Goal: Task Accomplishment & Management: Manage account settings

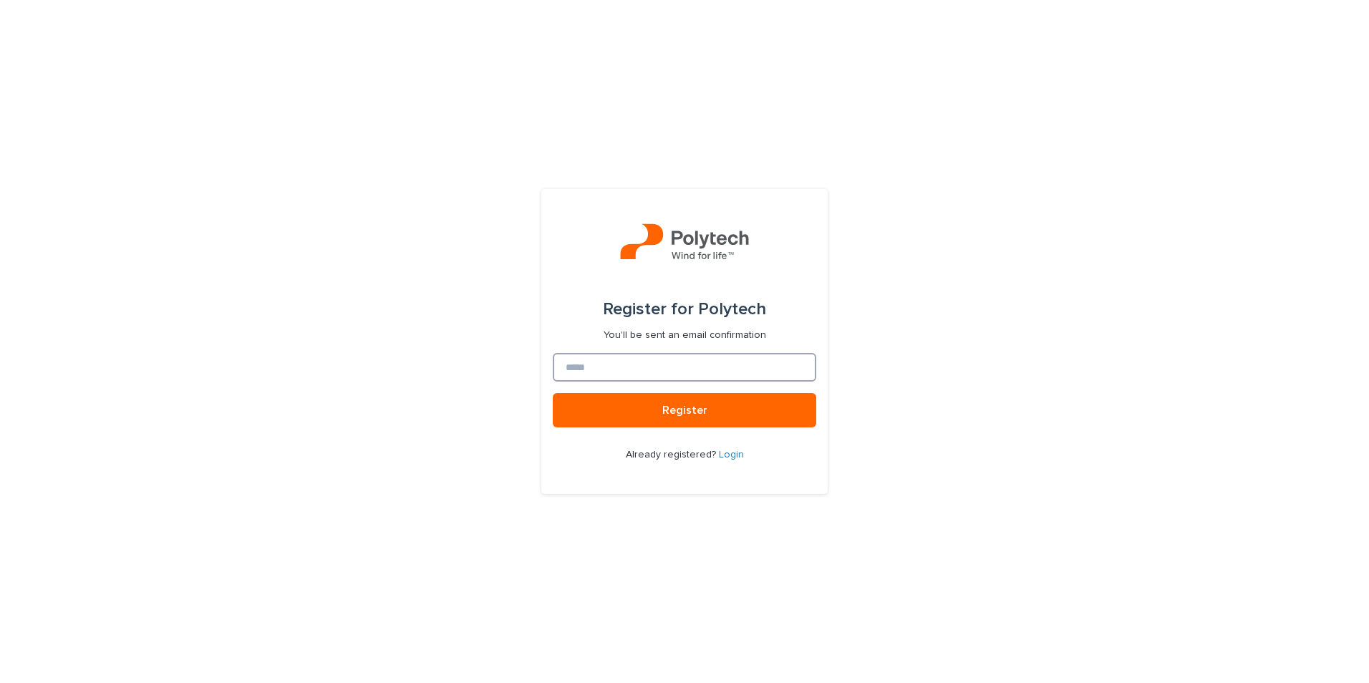
click at [721, 370] on input at bounding box center [684, 367] width 263 height 29
type input "**********"
click at [732, 454] on link "Login" at bounding box center [731, 455] width 25 height 10
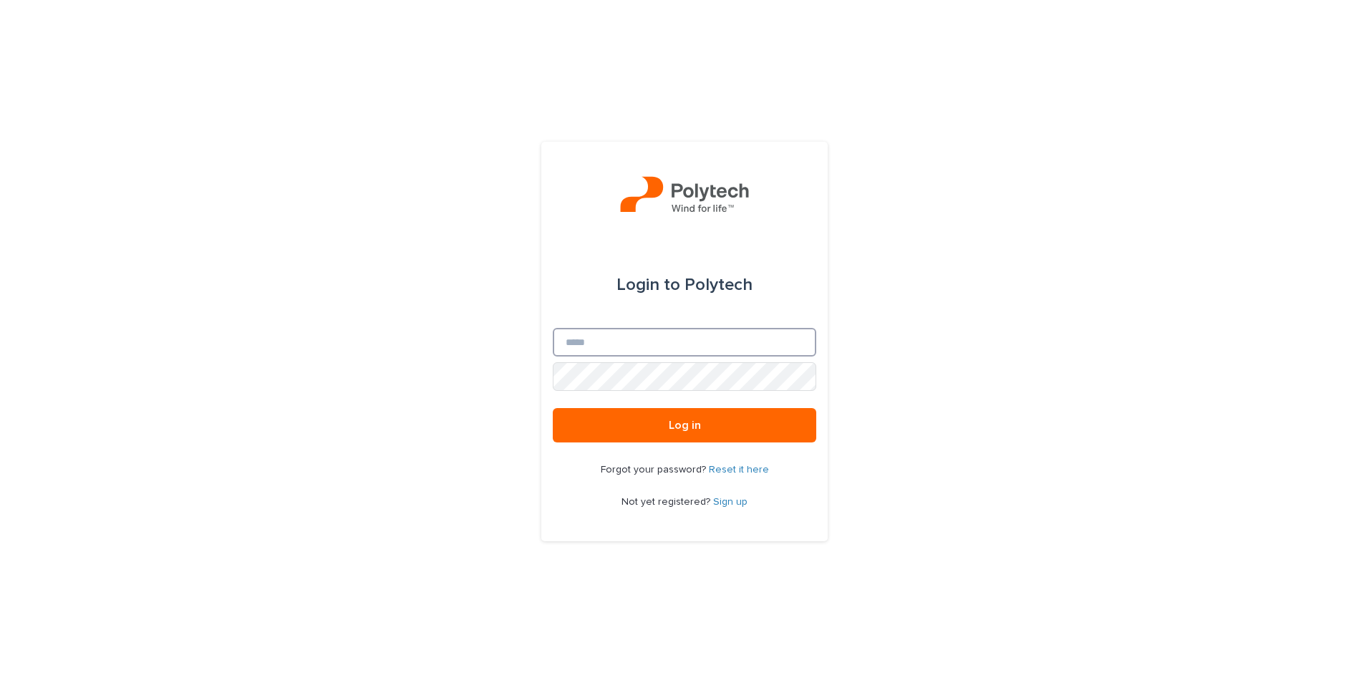
click at [654, 341] on input "Email" at bounding box center [684, 342] width 263 height 29
type input "**********"
click at [553, 408] on button "Log in" at bounding box center [684, 425] width 263 height 34
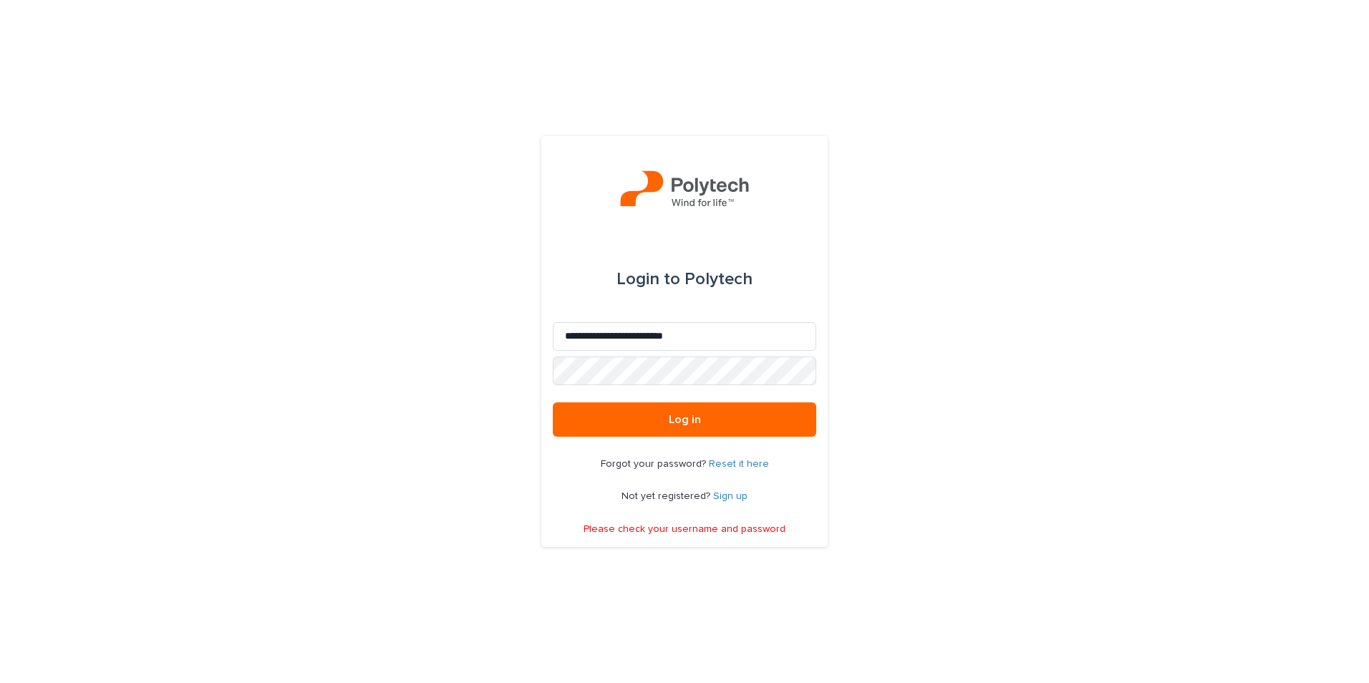
click at [737, 463] on link "Reset it here" at bounding box center [739, 464] width 60 height 10
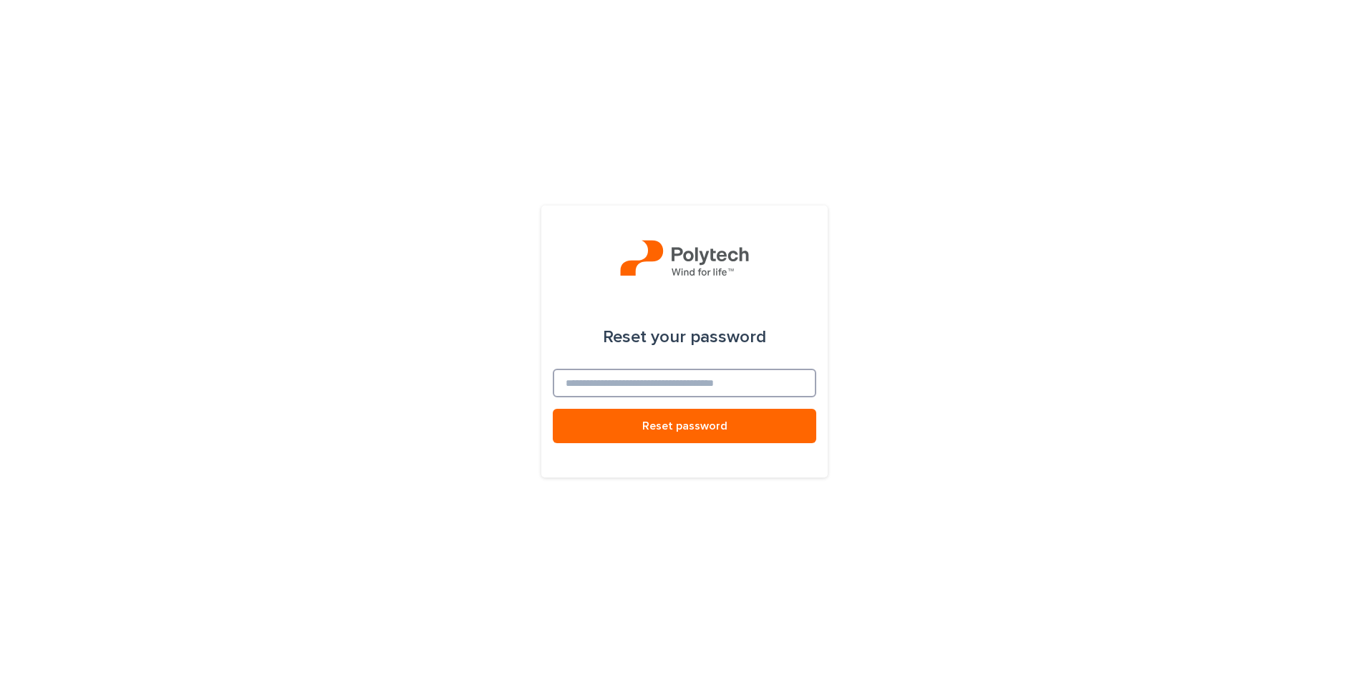
click at [691, 387] on input at bounding box center [684, 383] width 263 height 29
type input "**********"
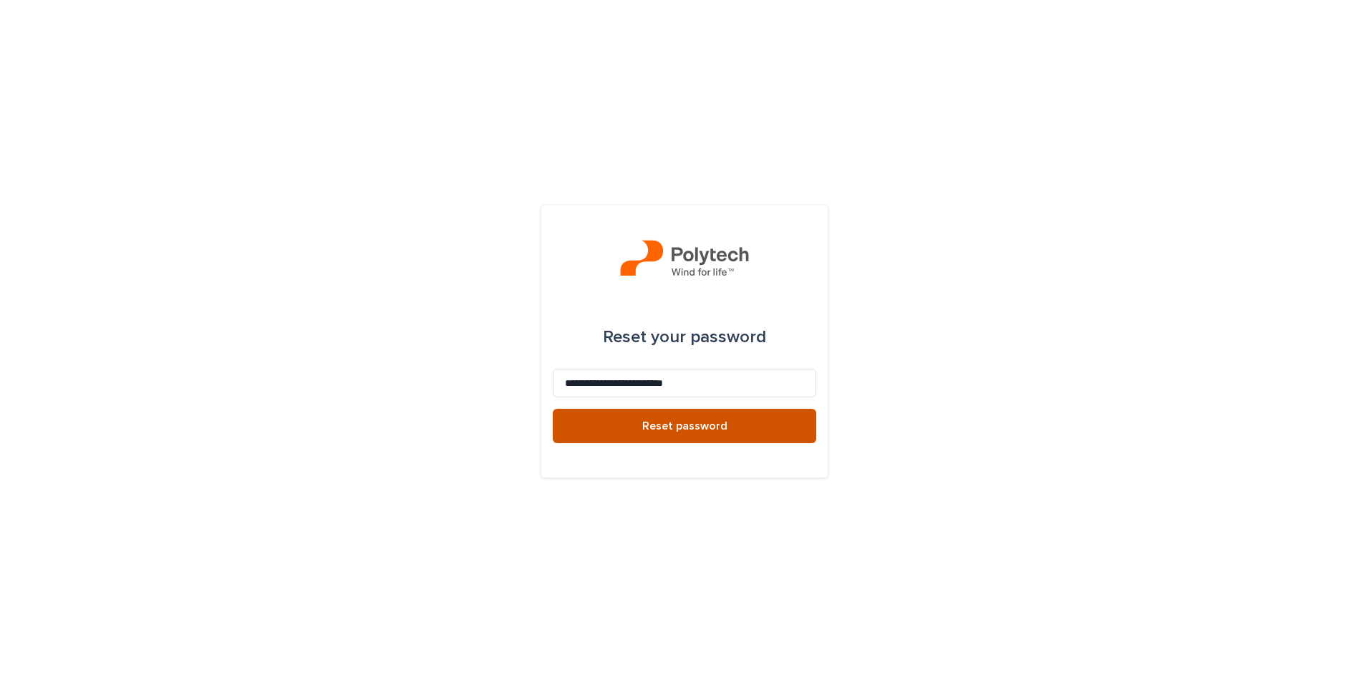
click at [688, 431] on span "Reset password" at bounding box center [684, 425] width 85 height 11
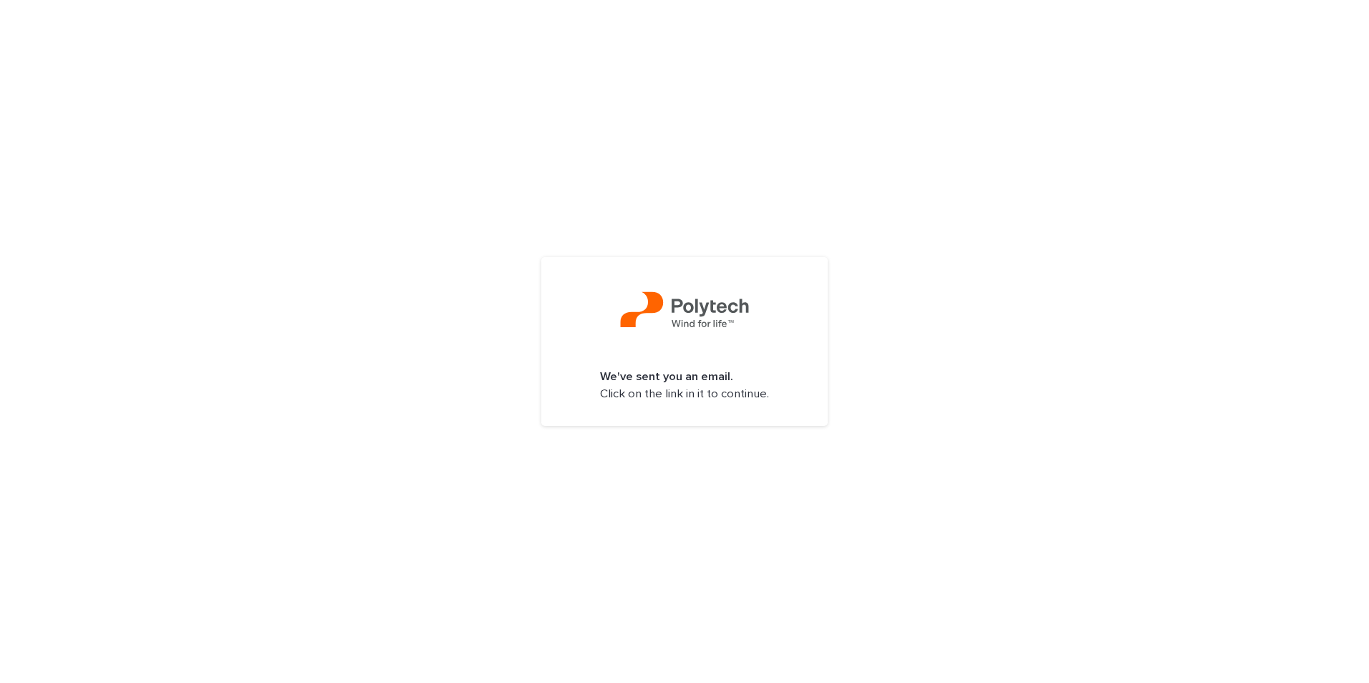
click at [713, 380] on strong "We've sent you an email." at bounding box center [666, 377] width 133 height 12
click at [698, 390] on p "We've sent you an email. Click on the link in it to continue." at bounding box center [684, 386] width 169 height 34
click at [699, 382] on strong "We've sent you an email." at bounding box center [666, 377] width 133 height 12
click at [676, 311] on img at bounding box center [684, 312] width 129 height 43
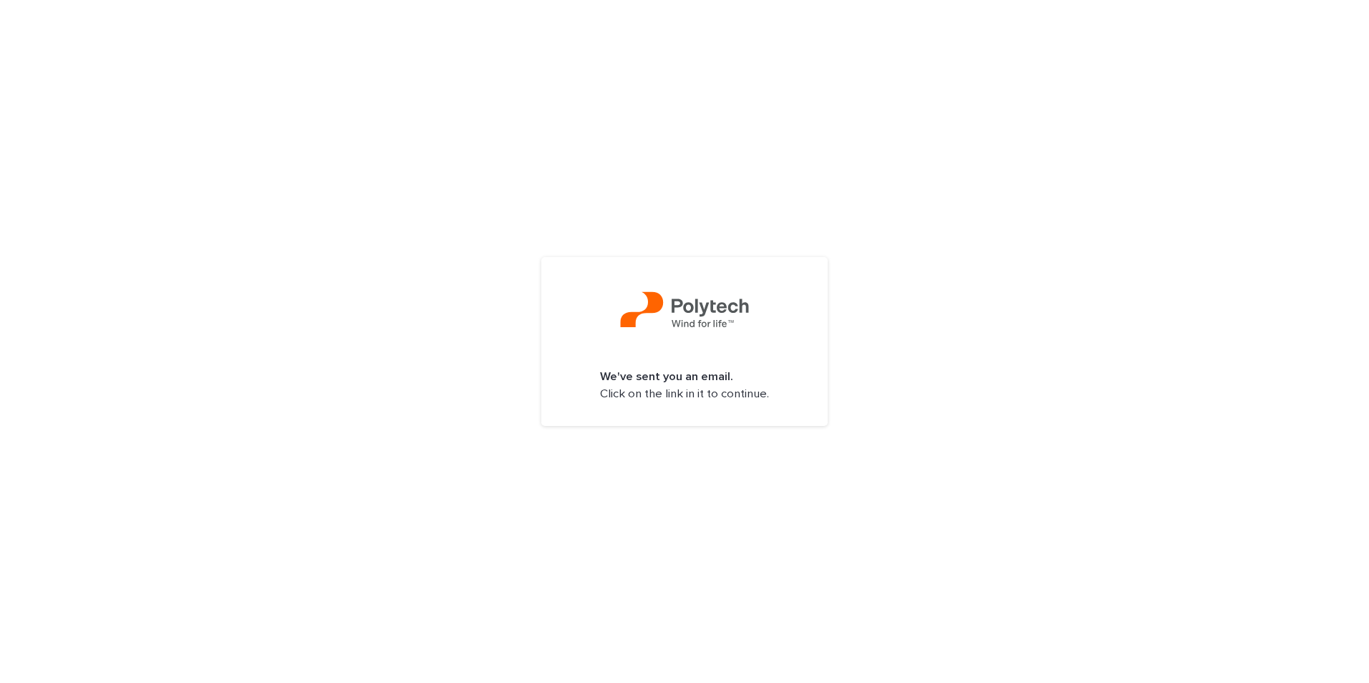
click at [676, 311] on img at bounding box center [684, 312] width 129 height 43
drag, startPoint x: 1005, startPoint y: 290, endPoint x: 1028, endPoint y: 290, distance: 22.9
click at [1011, 290] on div "We've sent you an email. Click on the link in it to continue." at bounding box center [684, 341] width 1369 height 683
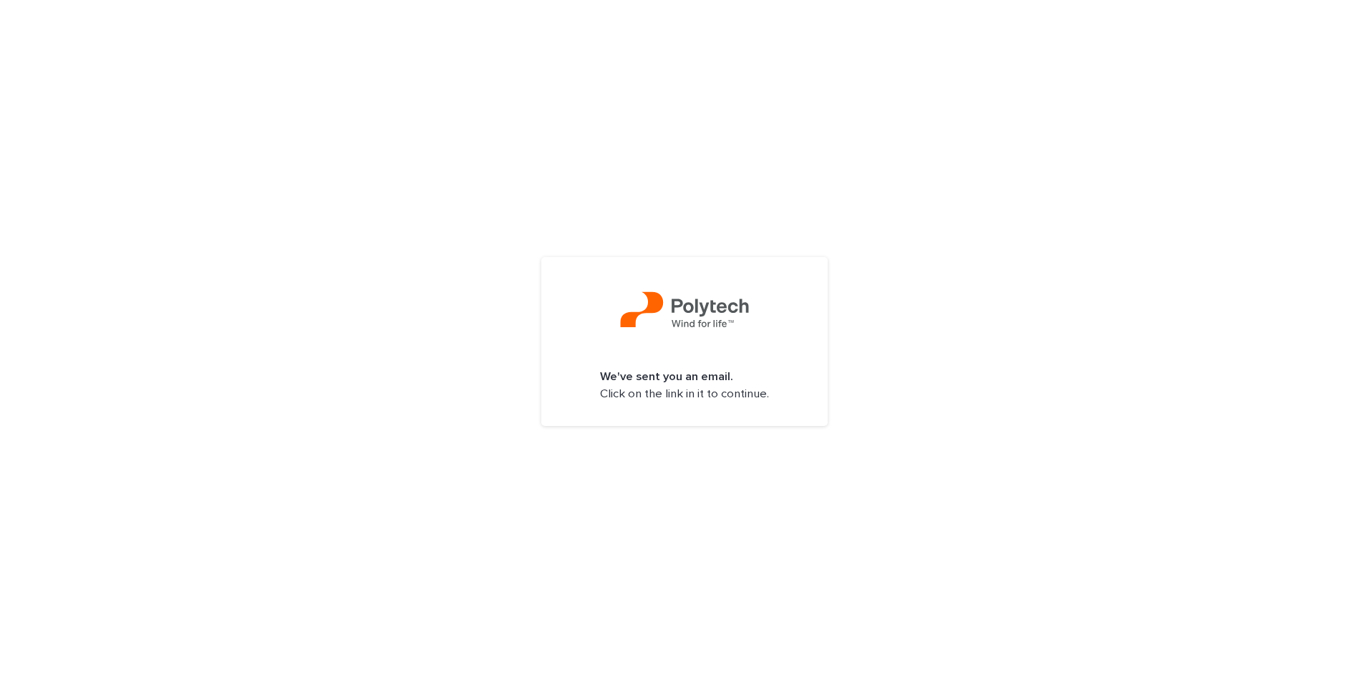
click at [1028, 292] on div "We've sent you an email. Click on the link in it to continue." at bounding box center [684, 341] width 1369 height 683
click at [700, 385] on p "We've sent you an email. Click on the link in it to continue." at bounding box center [684, 386] width 169 height 34
click at [729, 353] on div "We've sent you an email. Click on the link in it to continue." at bounding box center [684, 341] width 286 height 168
click at [696, 381] on strong "We've sent you an email." at bounding box center [666, 377] width 133 height 12
click at [696, 379] on strong "We've sent you an email." at bounding box center [666, 377] width 133 height 12
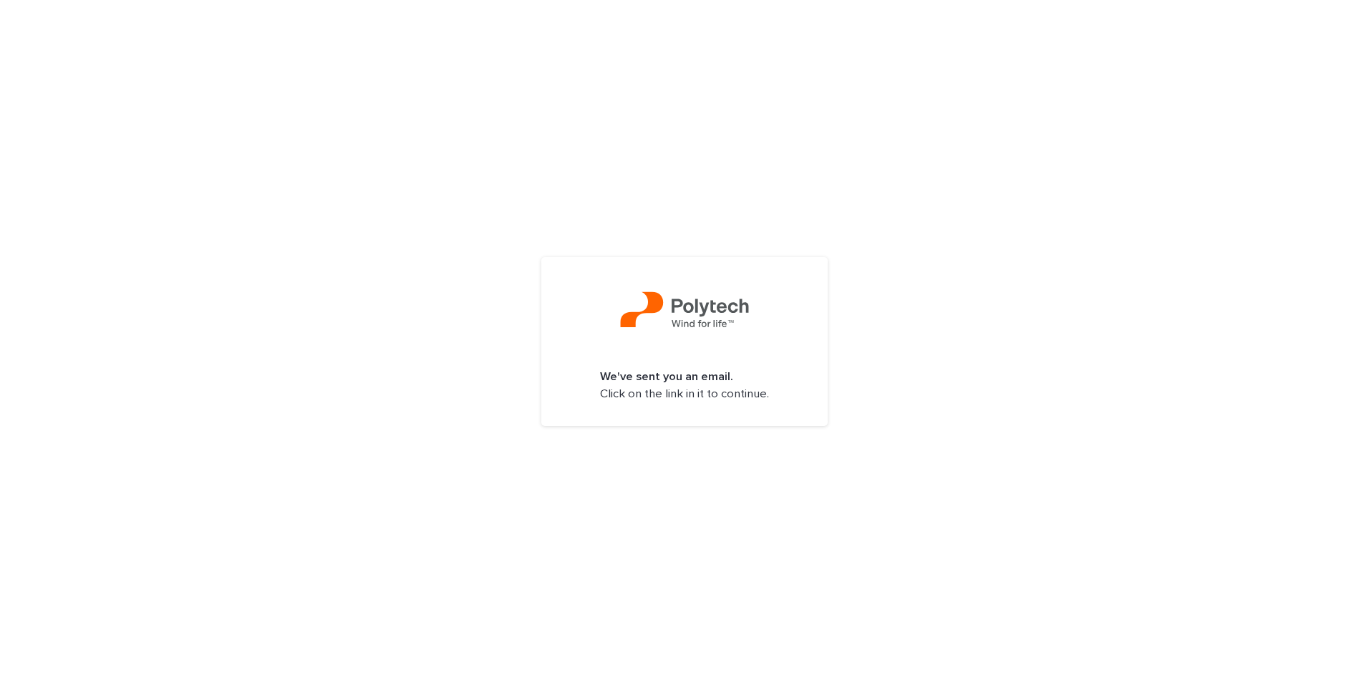
click at [696, 397] on p "We've sent you an email. Click on the link in it to continue." at bounding box center [684, 386] width 169 height 34
click at [317, 136] on div "We've sent you an email. Click on the link in it to continue." at bounding box center [684, 341] width 1369 height 683
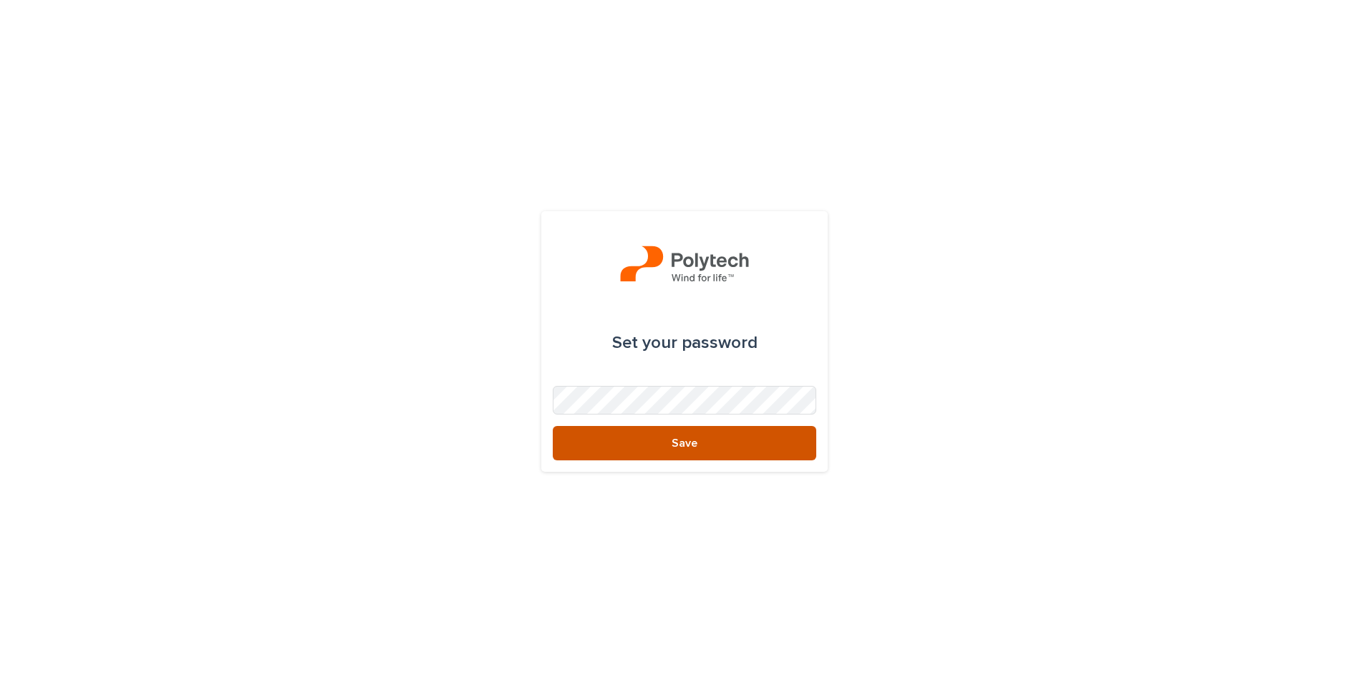
click at [694, 447] on span "Save" at bounding box center [684, 442] width 26 height 11
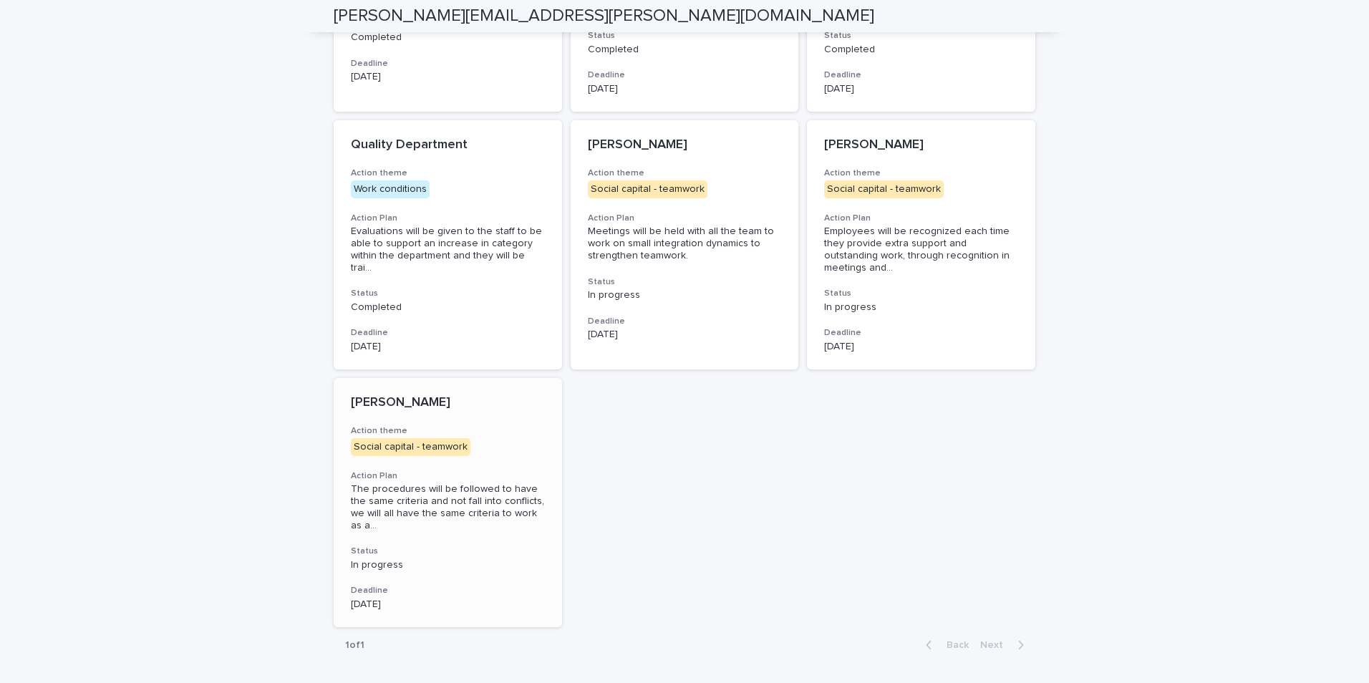
scroll to position [731, 0]
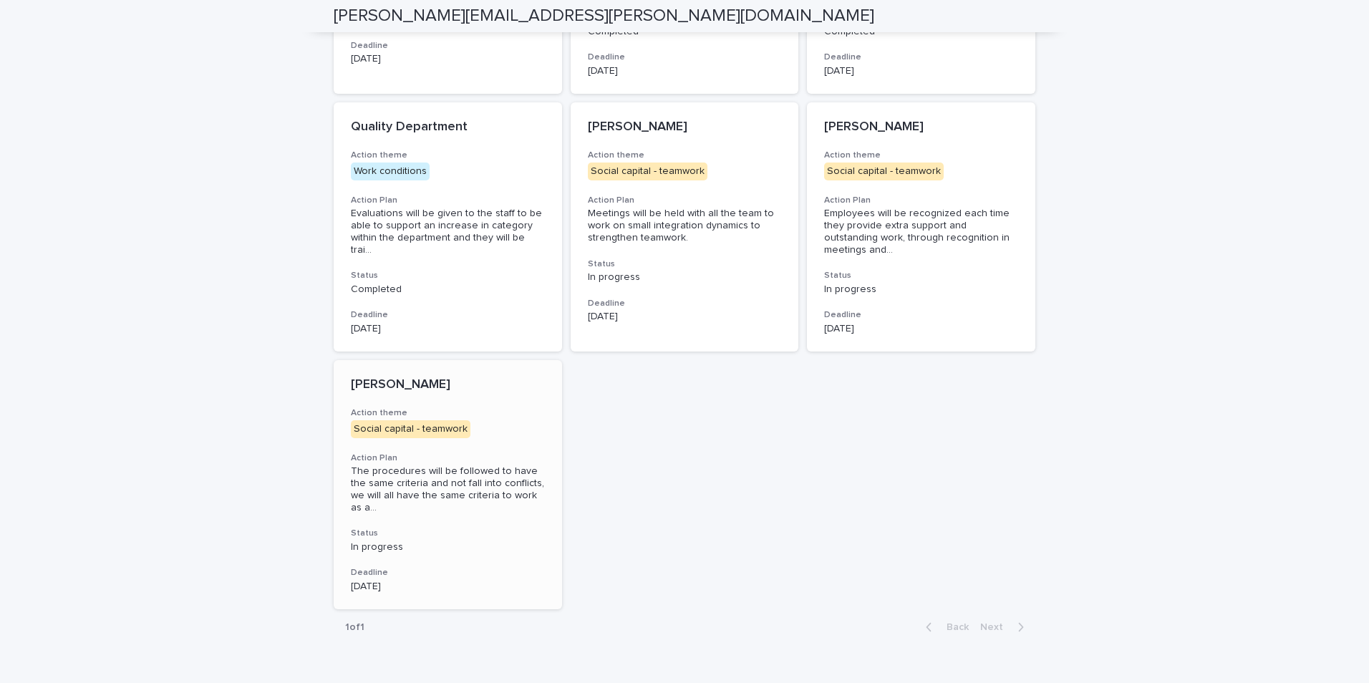
click at [434, 465] on span "The procedures will be followed to have the same criteria and not fall into con…" at bounding box center [448, 489] width 194 height 48
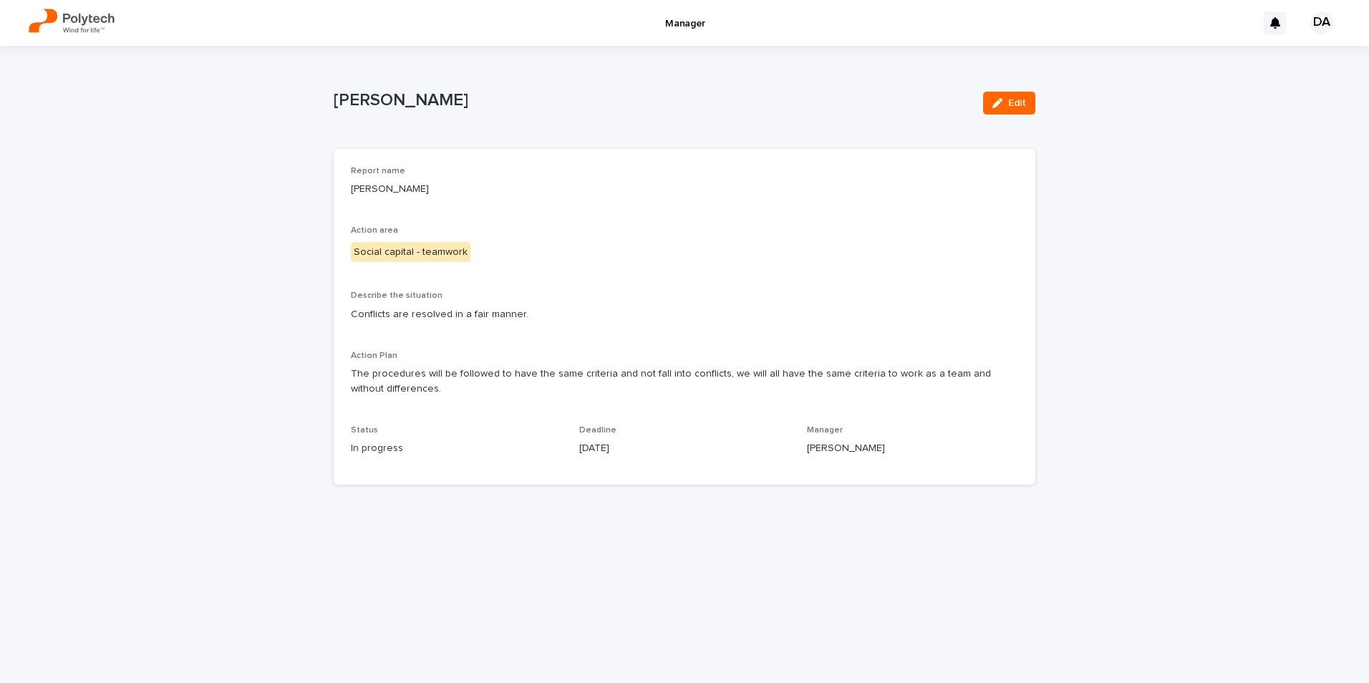
click at [586, 434] on span "Deadline" at bounding box center [597, 430] width 37 height 9
click at [366, 449] on p "In progress" at bounding box center [456, 448] width 211 height 15
drag, startPoint x: 366, startPoint y: 449, endPoint x: 859, endPoint y: 264, distance: 526.6
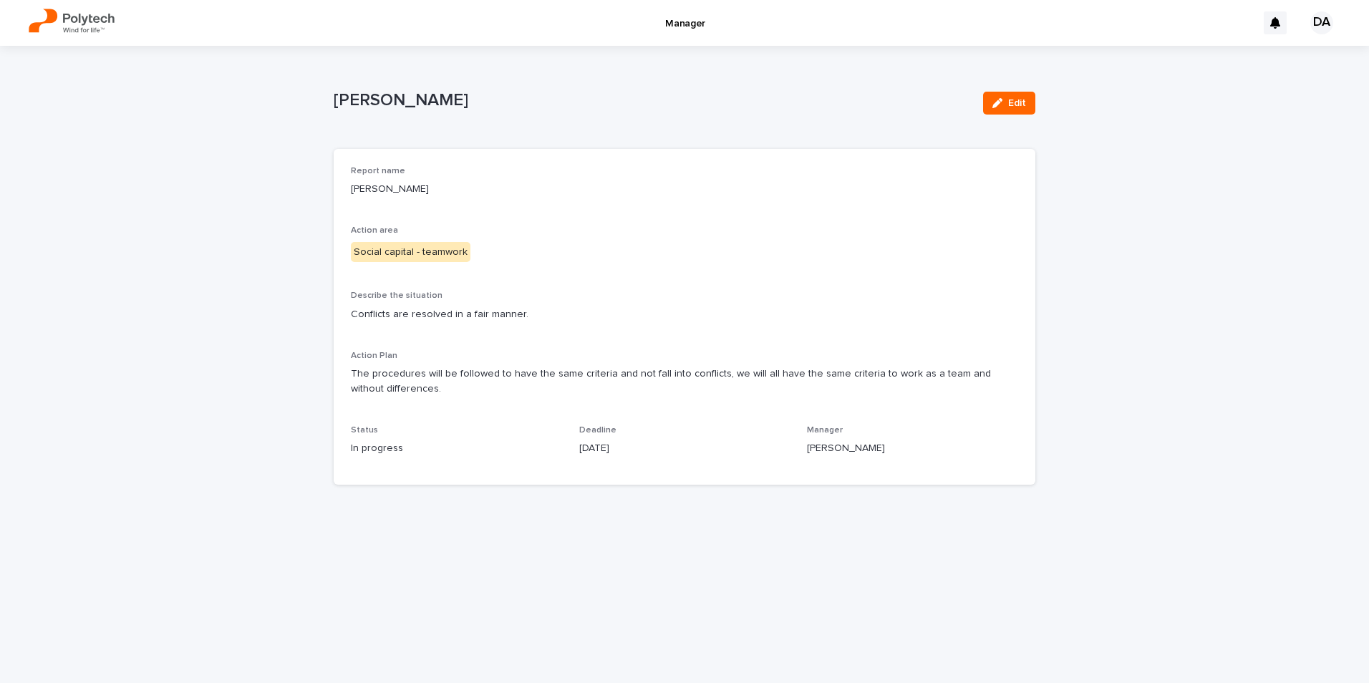
click at [800, 305] on div "Conflicts are resolved in a fair manner." at bounding box center [684, 313] width 667 height 18
click at [1008, 111] on button "Edit" at bounding box center [1009, 103] width 52 height 23
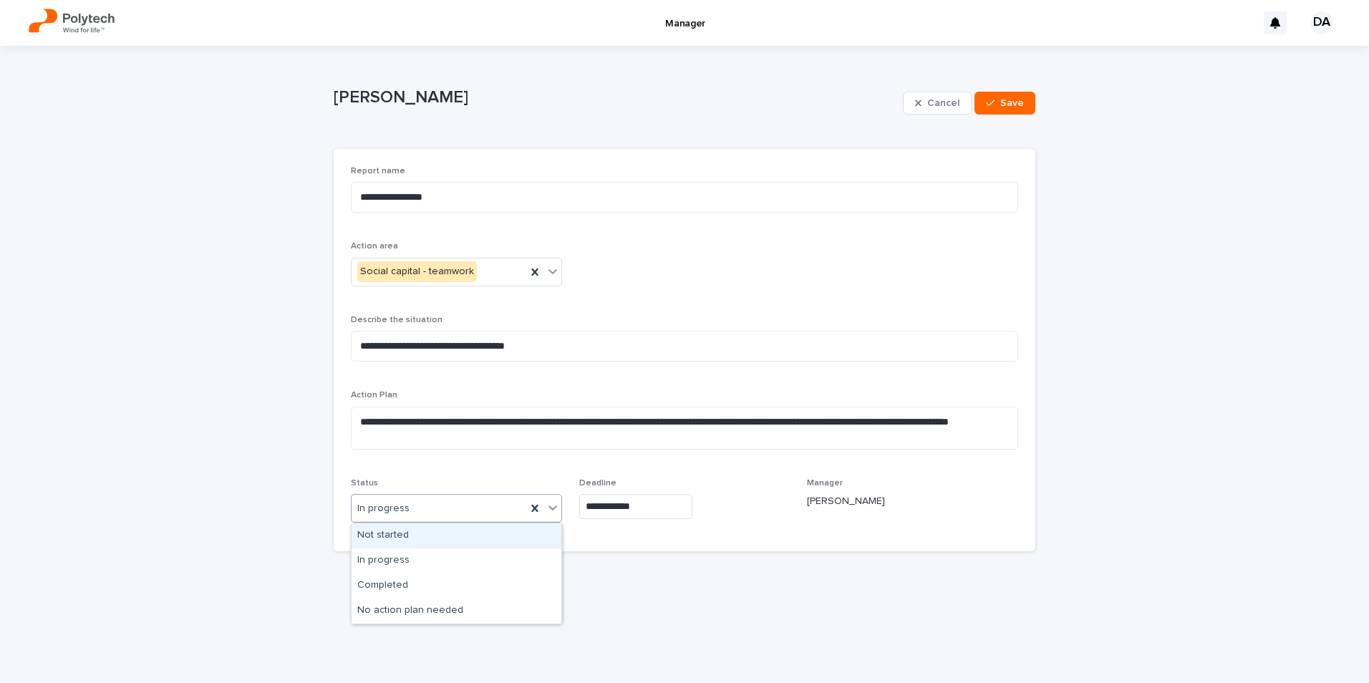
click at [555, 509] on icon at bounding box center [552, 507] width 14 height 14
click at [429, 583] on div "Completed" at bounding box center [456, 585] width 210 height 25
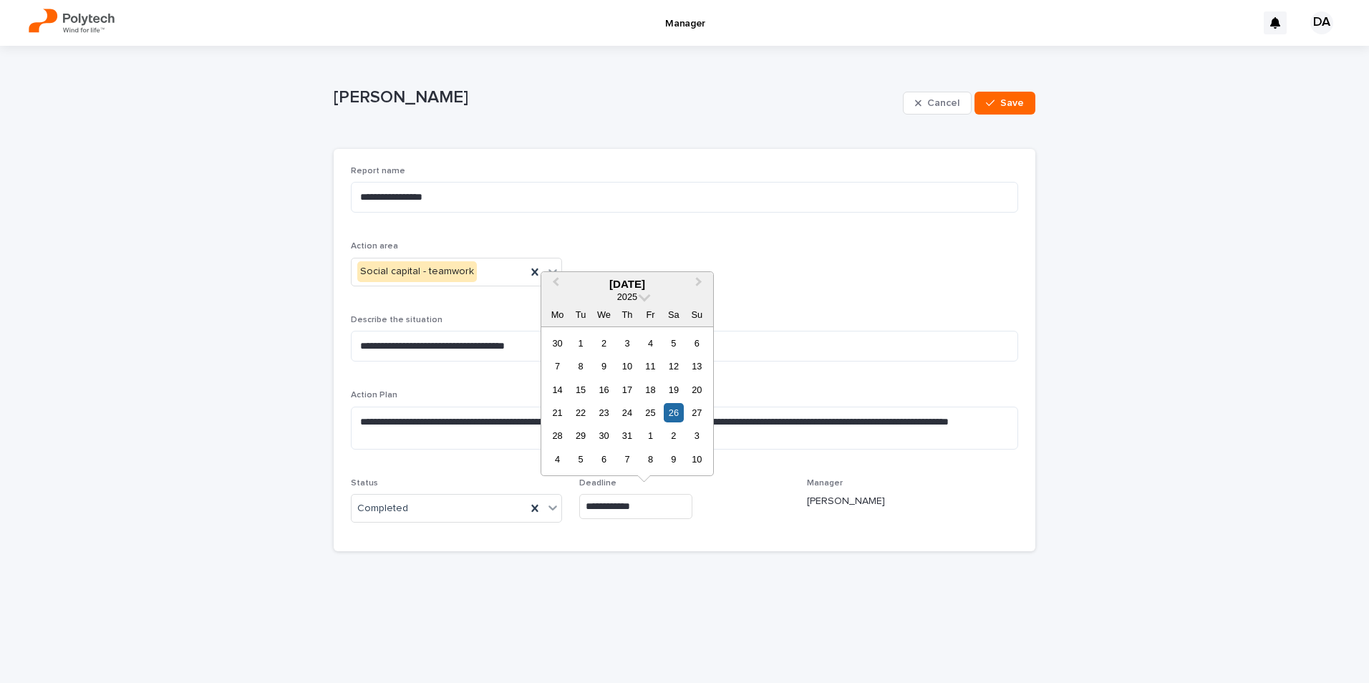
click at [626, 509] on input "**********" at bounding box center [635, 506] width 113 height 25
click at [699, 280] on span "Next Month" at bounding box center [699, 283] width 0 height 19
click at [629, 415] on div "21" at bounding box center [626, 412] width 19 height 19
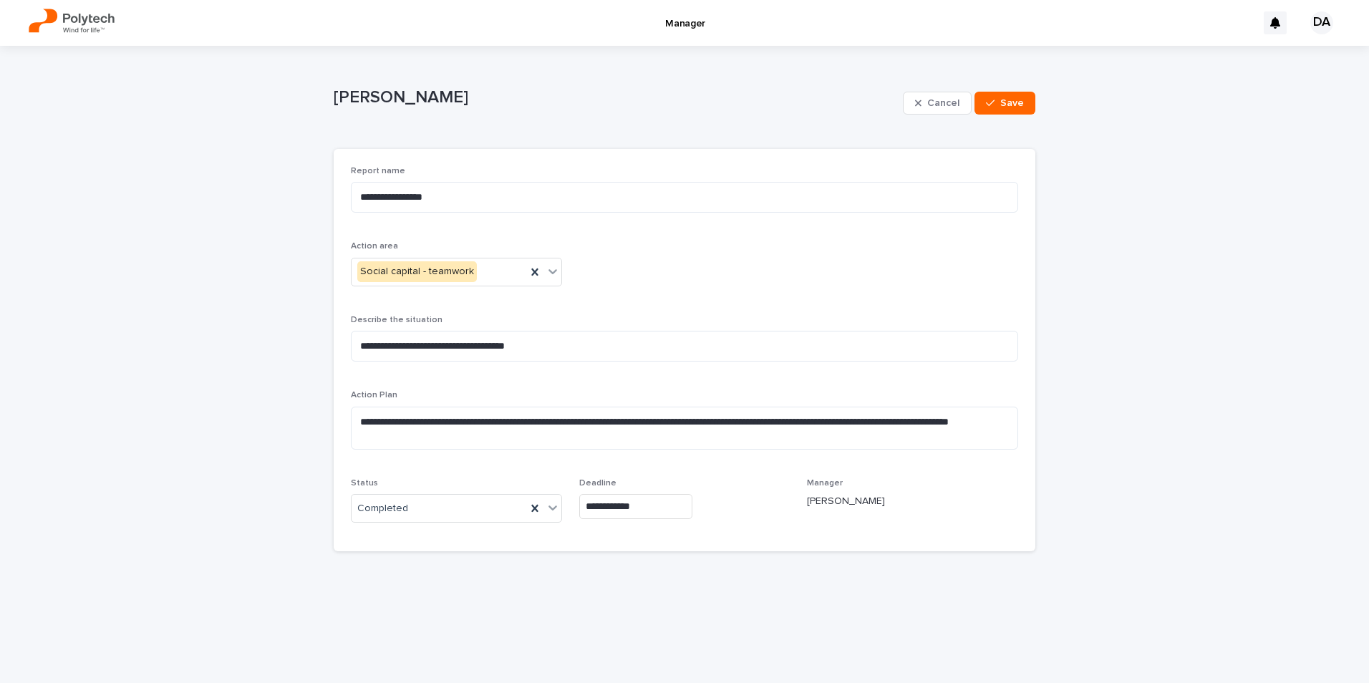
type input "**********"
click at [1013, 103] on span "Save" at bounding box center [1012, 103] width 24 height 10
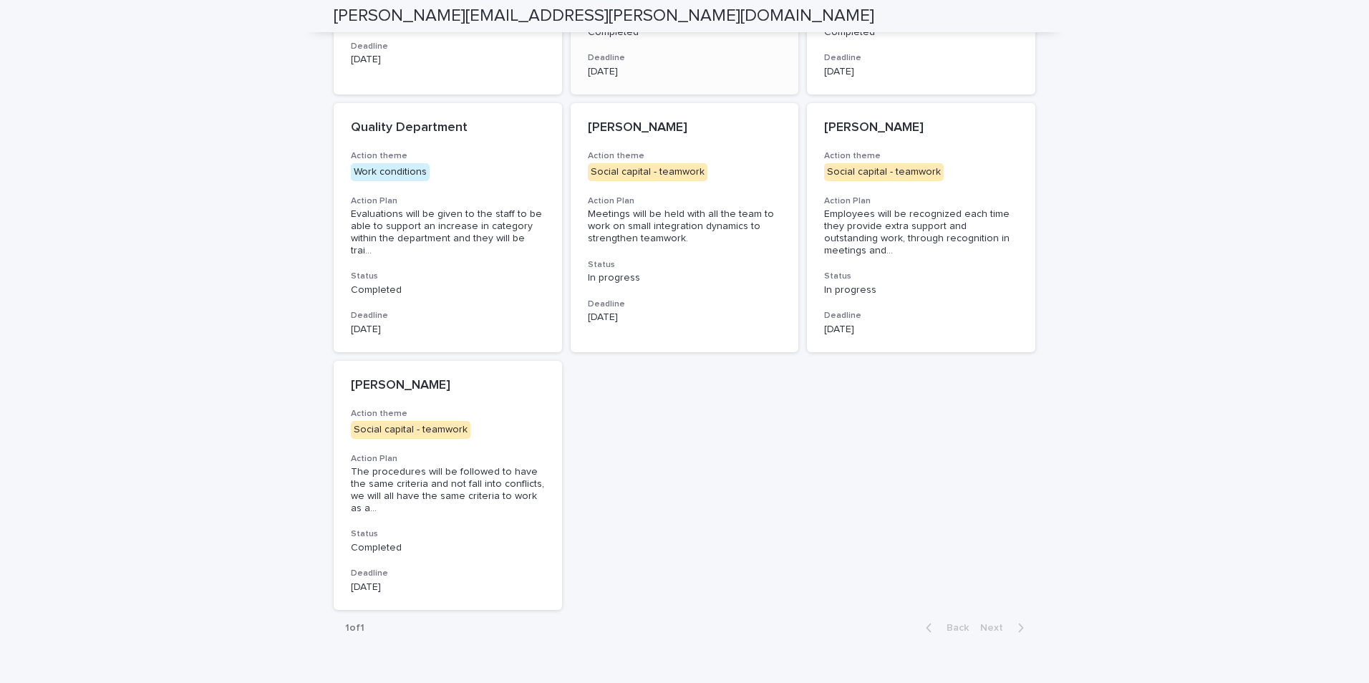
scroll to position [731, 0]
click at [676, 210] on span "Meetings will be held with all the team to work on small integration dynamics t…" at bounding box center [682, 225] width 189 height 34
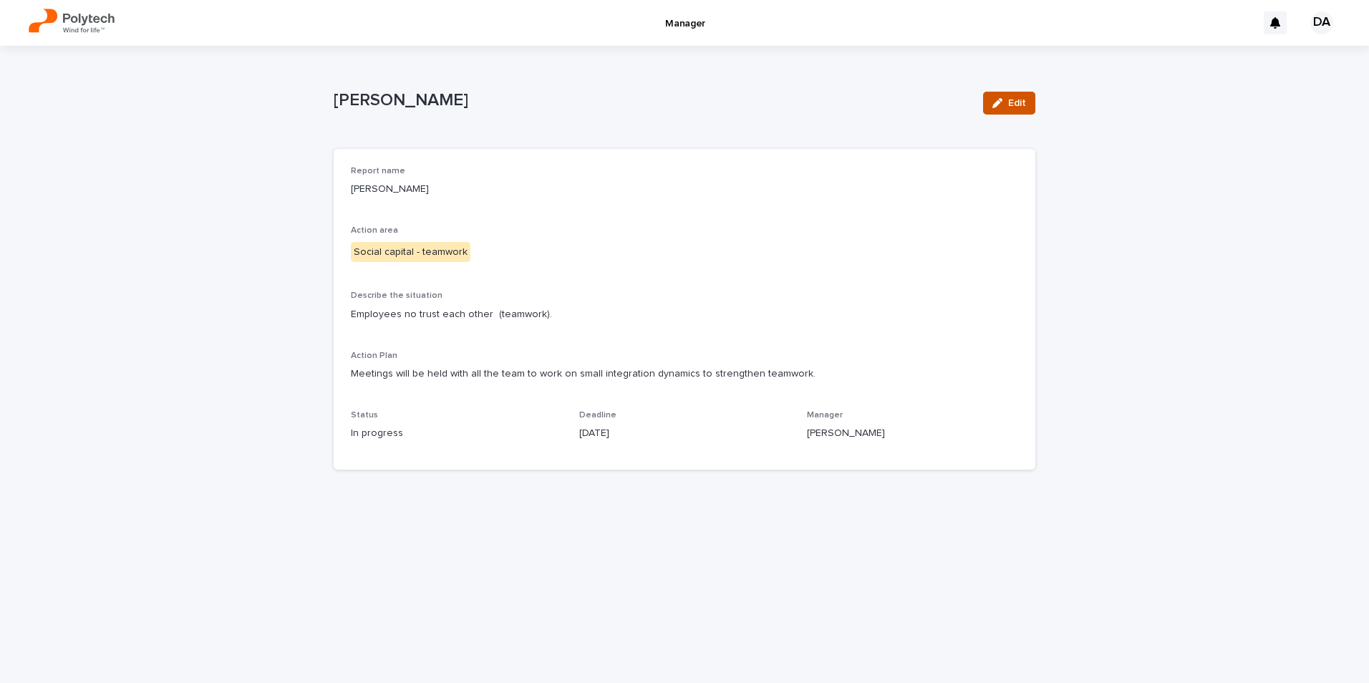
click at [1016, 107] on span "Edit" at bounding box center [1017, 103] width 18 height 10
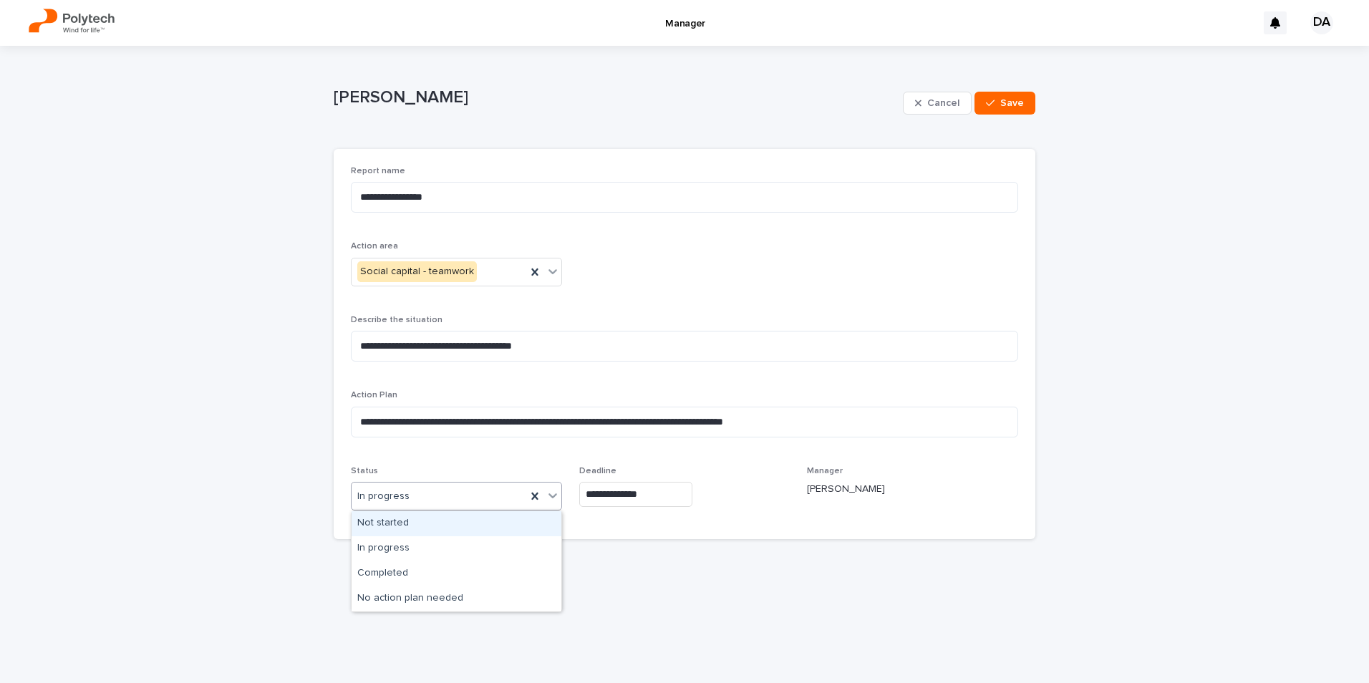
click at [475, 493] on div "In progress" at bounding box center [438, 497] width 175 height 24
click at [429, 568] on div "Completed" at bounding box center [456, 573] width 210 height 25
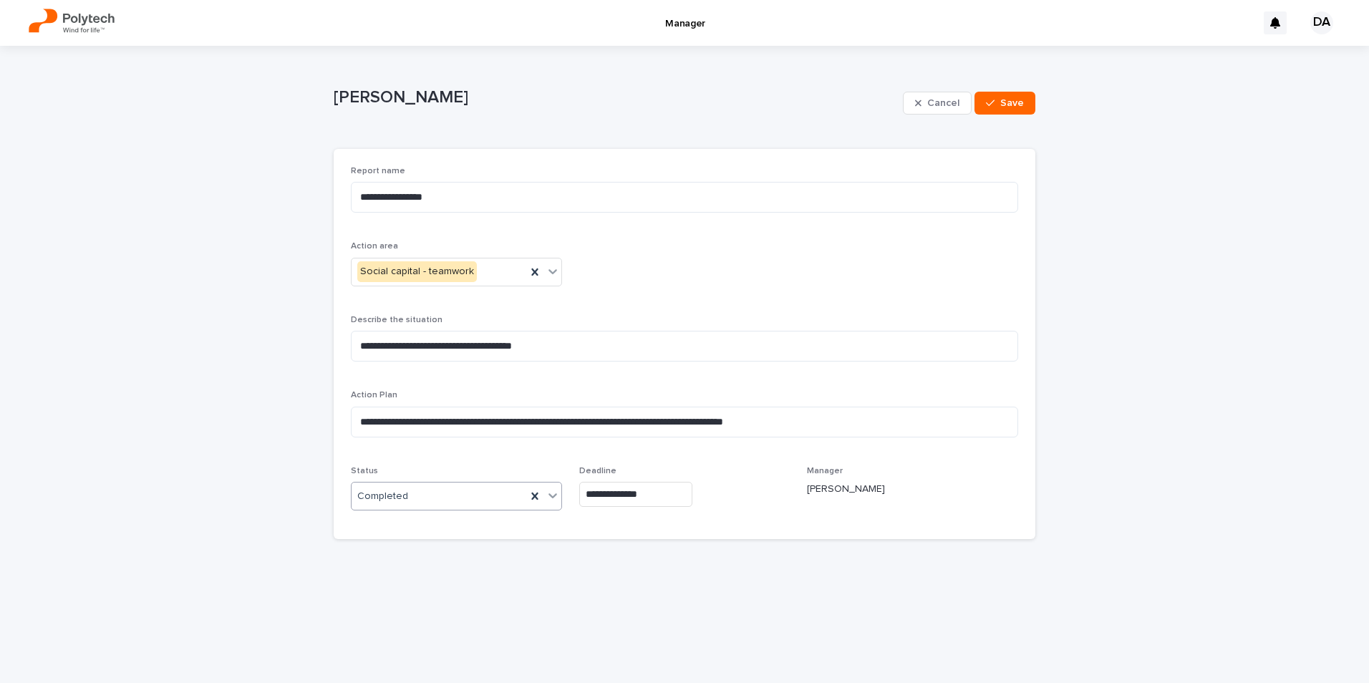
click at [638, 495] on input "**********" at bounding box center [635, 494] width 113 height 25
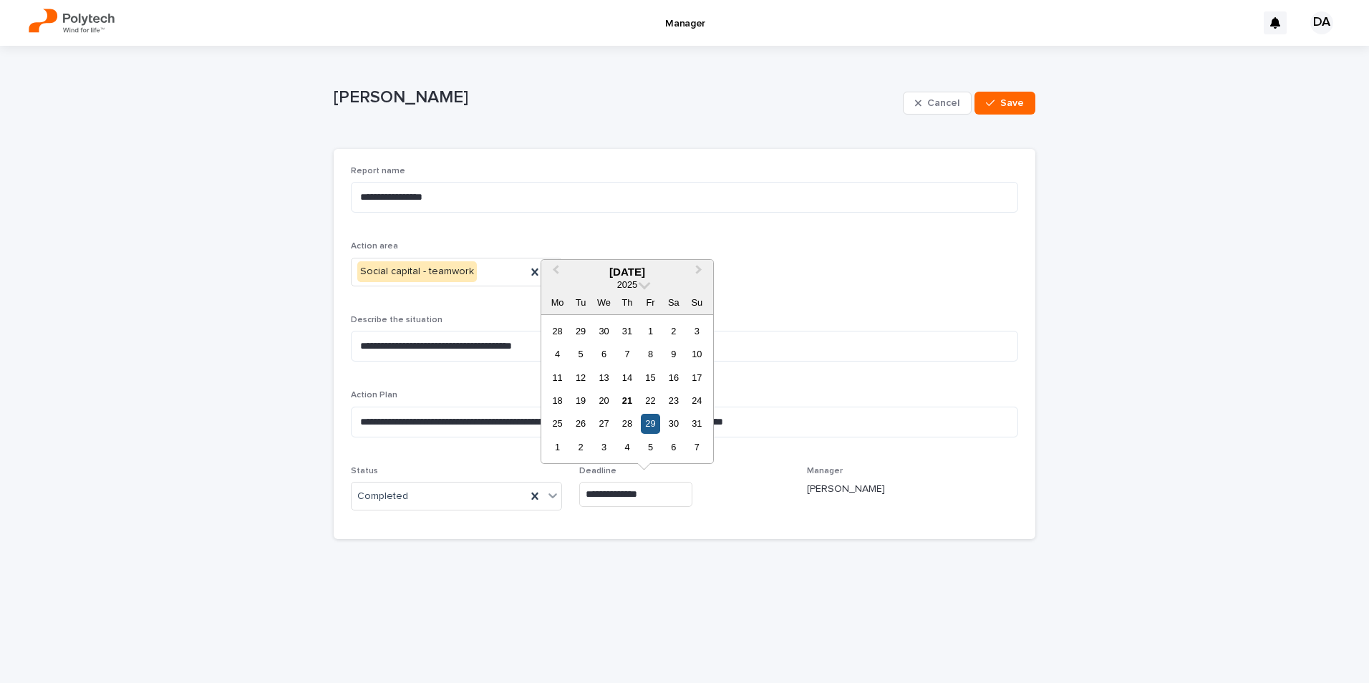
click at [654, 422] on div "29" at bounding box center [650, 423] width 19 height 19
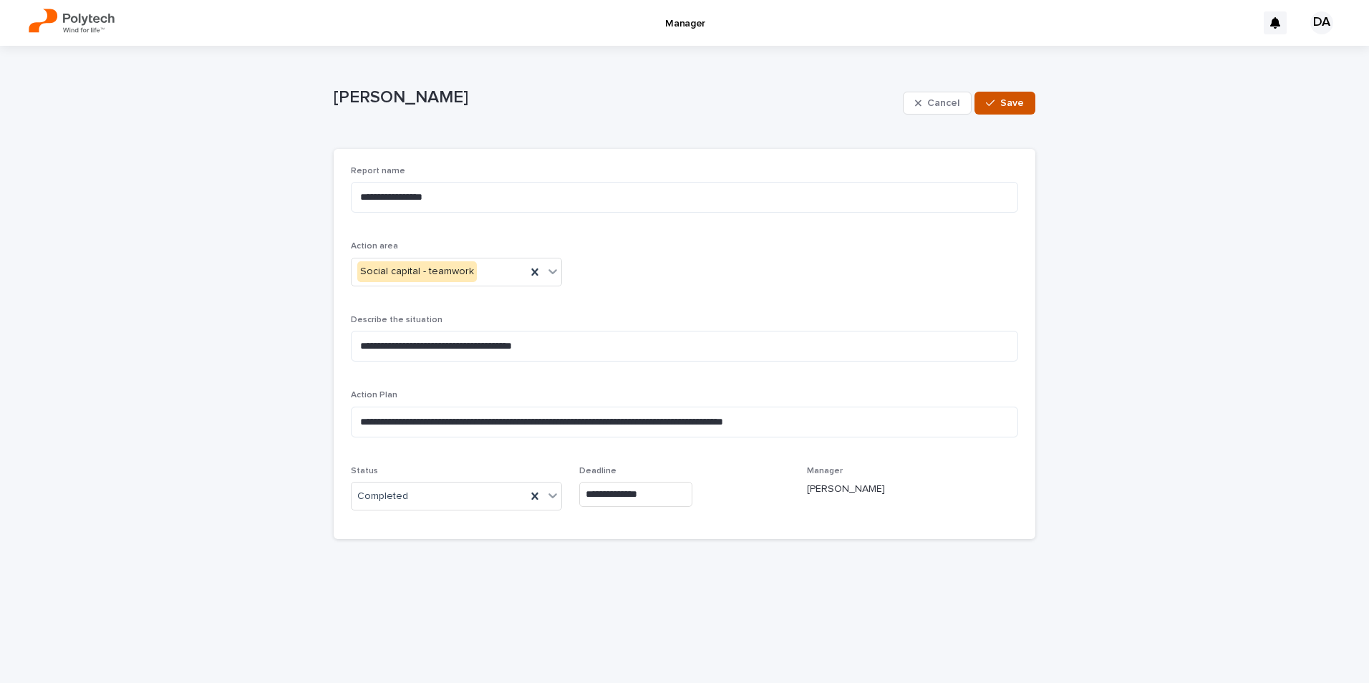
click at [1011, 105] on span "Save" at bounding box center [1012, 103] width 24 height 10
